Goal: Task Accomplishment & Management: Manage account settings

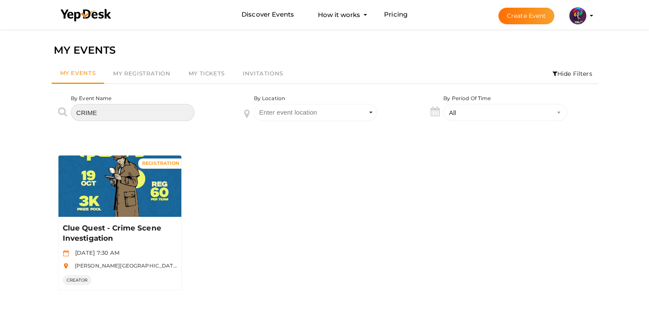
click at [190, 106] on input "CRIME" at bounding box center [133, 112] width 124 height 17
type input "C"
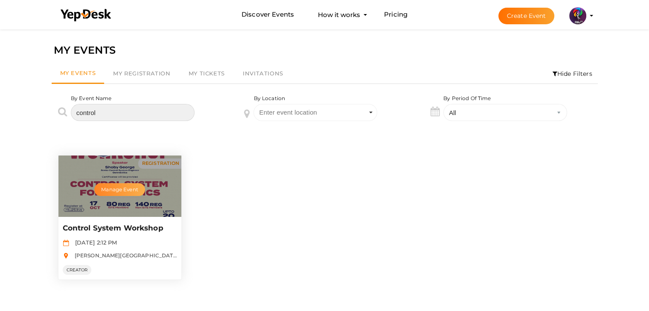
type input "control"
click at [140, 189] on button "Manage Event" at bounding box center [119, 189] width 50 height 13
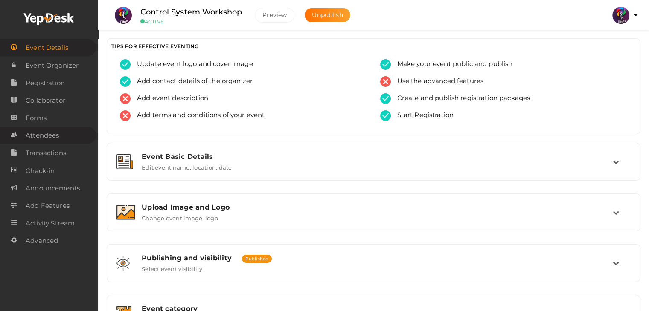
click at [49, 135] on span "Attendees" at bounding box center [42, 135] width 33 height 17
